Goal: Navigation & Orientation: Find specific page/section

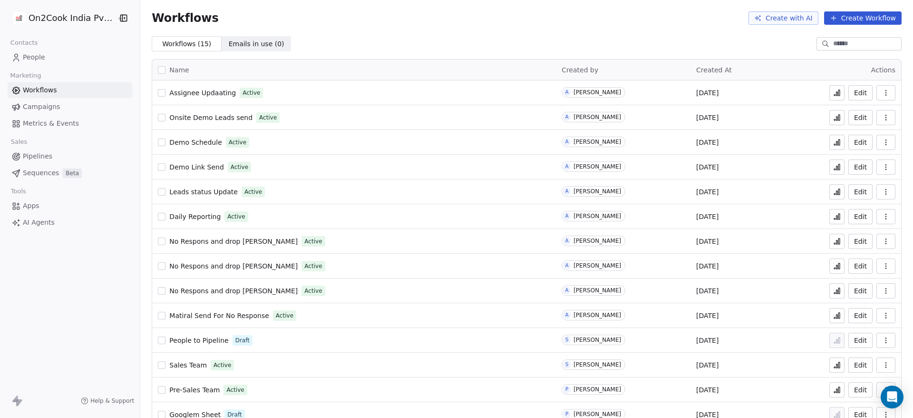
click at [37, 57] on span "People" at bounding box center [34, 57] width 22 height 10
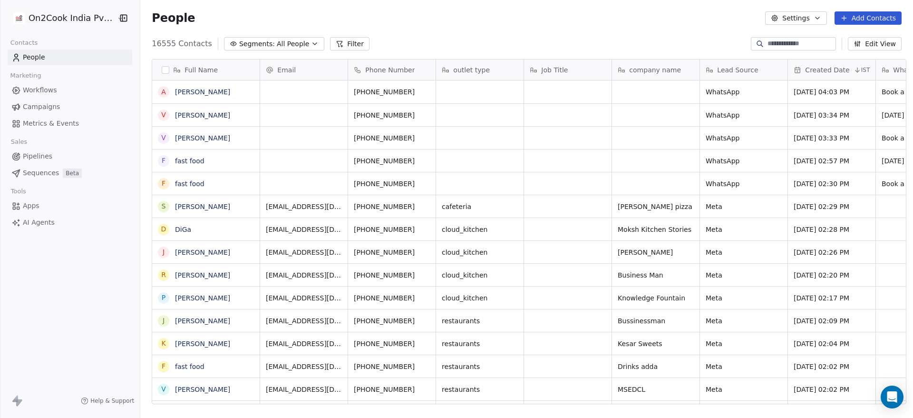
scroll to position [356, 766]
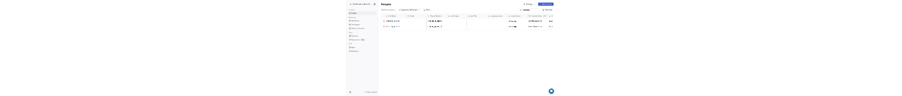
scroll to position [83, 759]
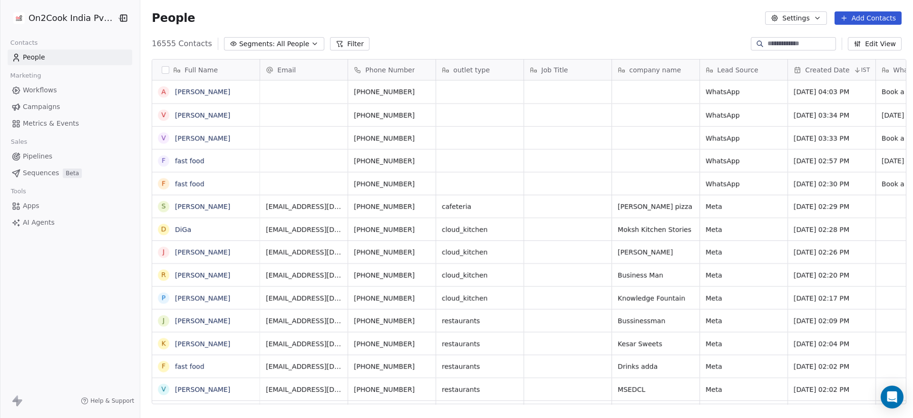
scroll to position [356, 766]
click at [33, 96] on span "Apps" at bounding box center [31, 206] width 17 height 10
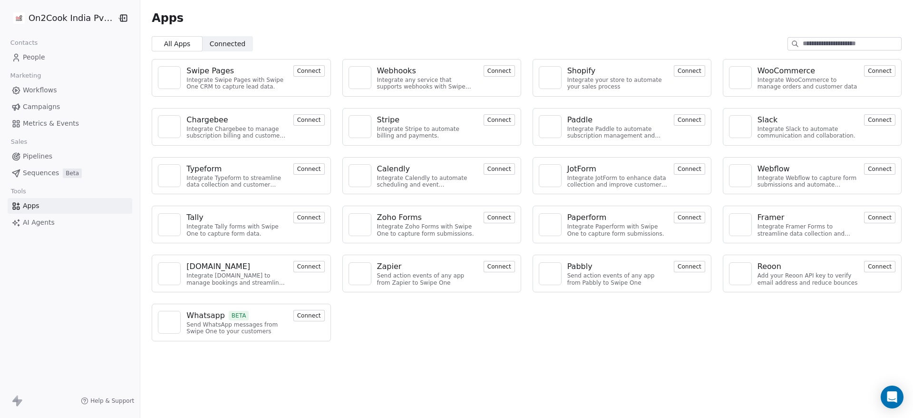
click at [33, 96] on span "AI Agents" at bounding box center [39, 222] width 32 height 10
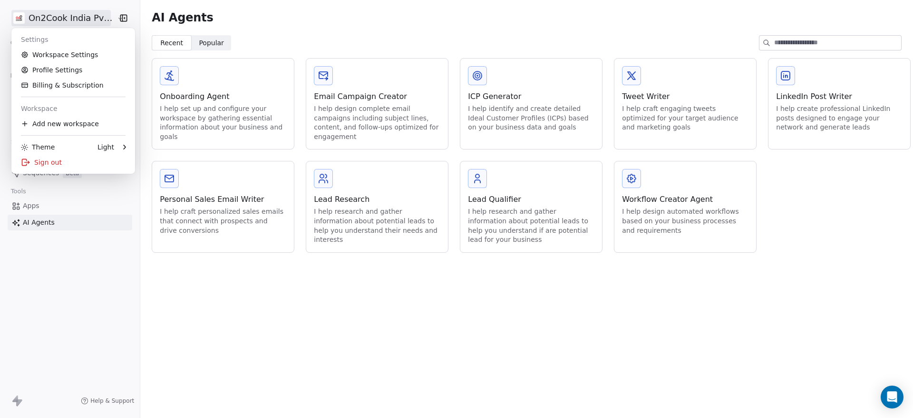
click at [59, 16] on html "On2Cook India Pvt. Ltd. Contacts People Marketing Workflows Campaigns Metrics &…" at bounding box center [456, 209] width 913 height 418
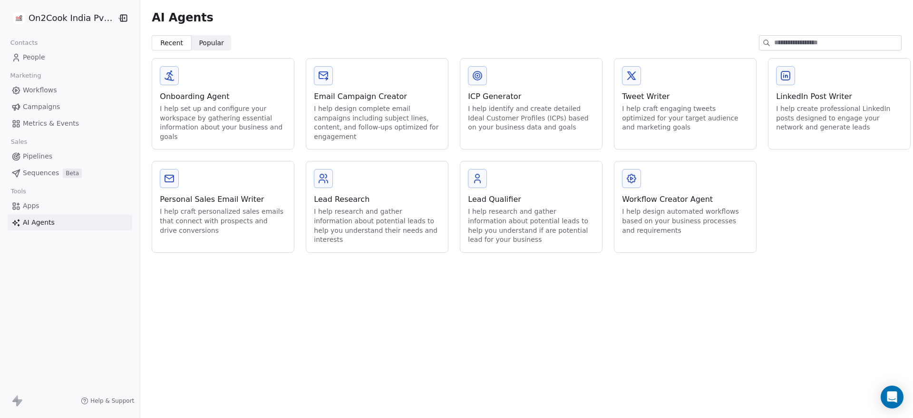
click at [54, 96] on html "On2Cook India Pvt. Ltd. Contacts People Marketing Workflows Campaigns Metrics &…" at bounding box center [456, 209] width 913 height 418
click at [39, 58] on span "People" at bounding box center [34, 57] width 22 height 10
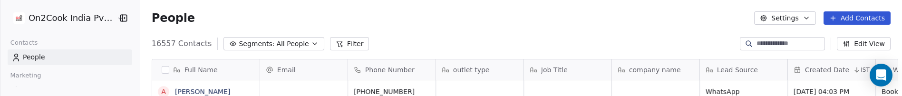
scroll to position [83, 759]
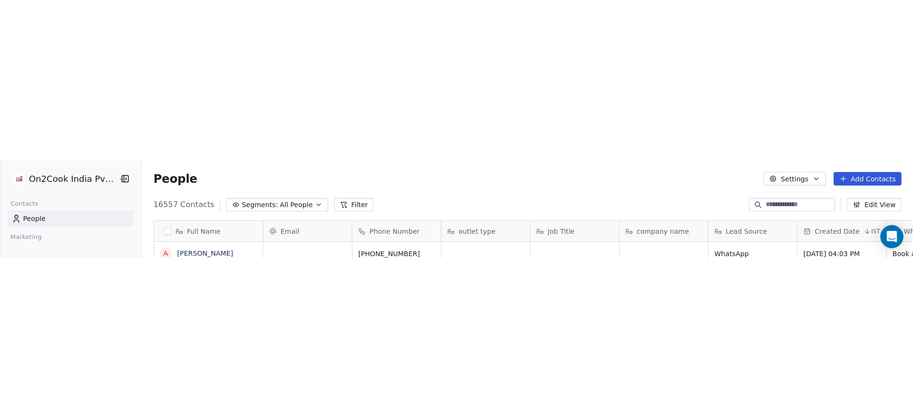
scroll to position [356, 766]
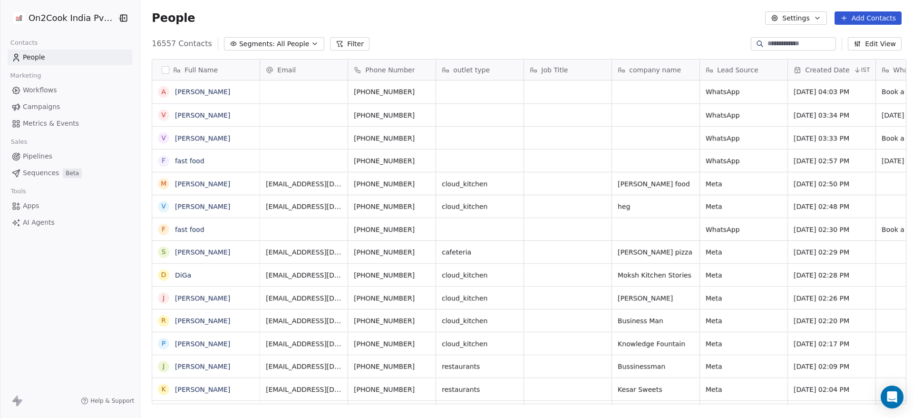
click at [79, 52] on link "People" at bounding box center [70, 57] width 125 height 16
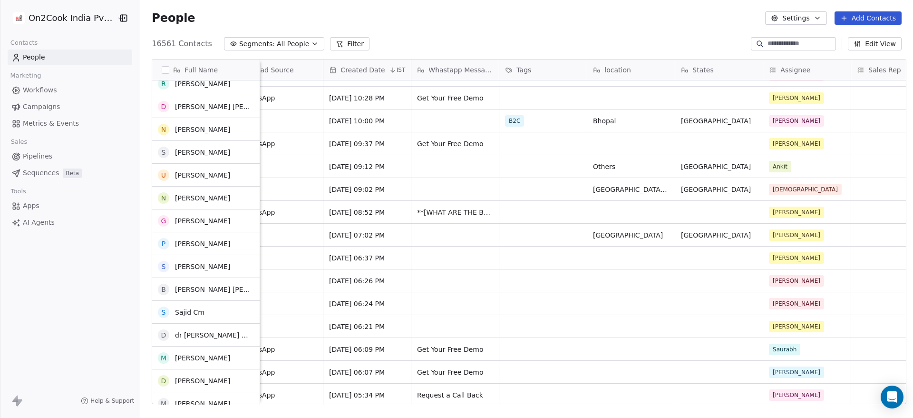
scroll to position [9562, 0]
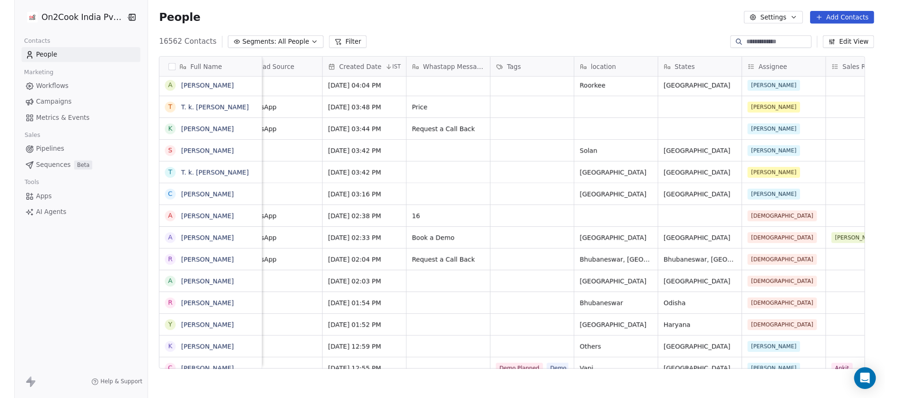
scroll to position [339, 753]
